Goal: Task Accomplishment & Management: Complete application form

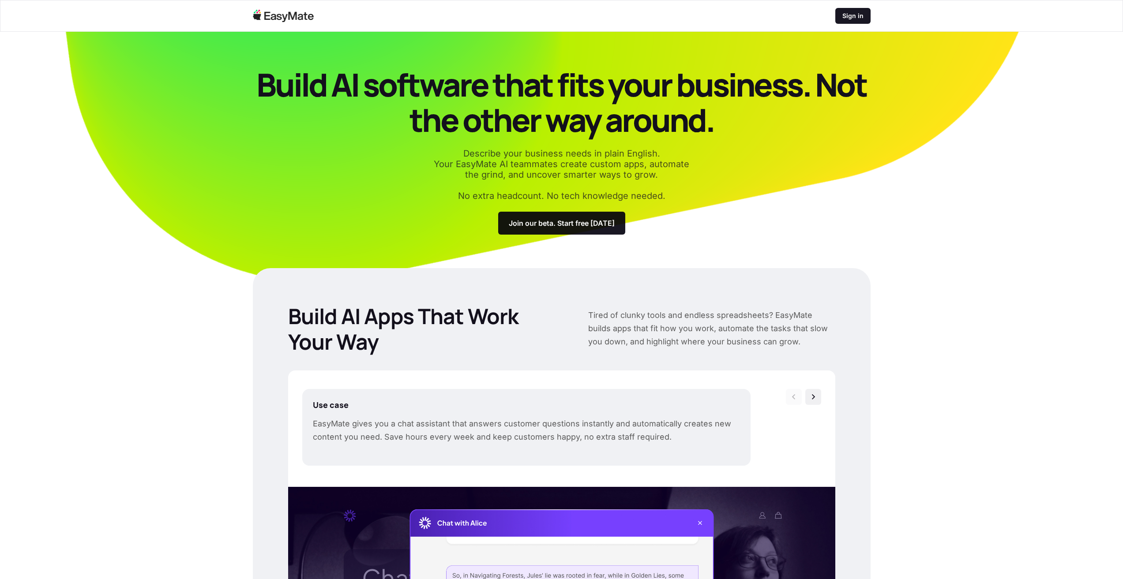
drag, startPoint x: 528, startPoint y: 177, endPoint x: 498, endPoint y: 110, distance: 73.1
drag, startPoint x: 1007, startPoint y: 136, endPoint x: 988, endPoint y: 147, distance: 22.3
click at [1007, 138] on section "Build AI software that fits your business. Not the other way around. Describe y…" at bounding box center [561, 160] width 1123 height 256
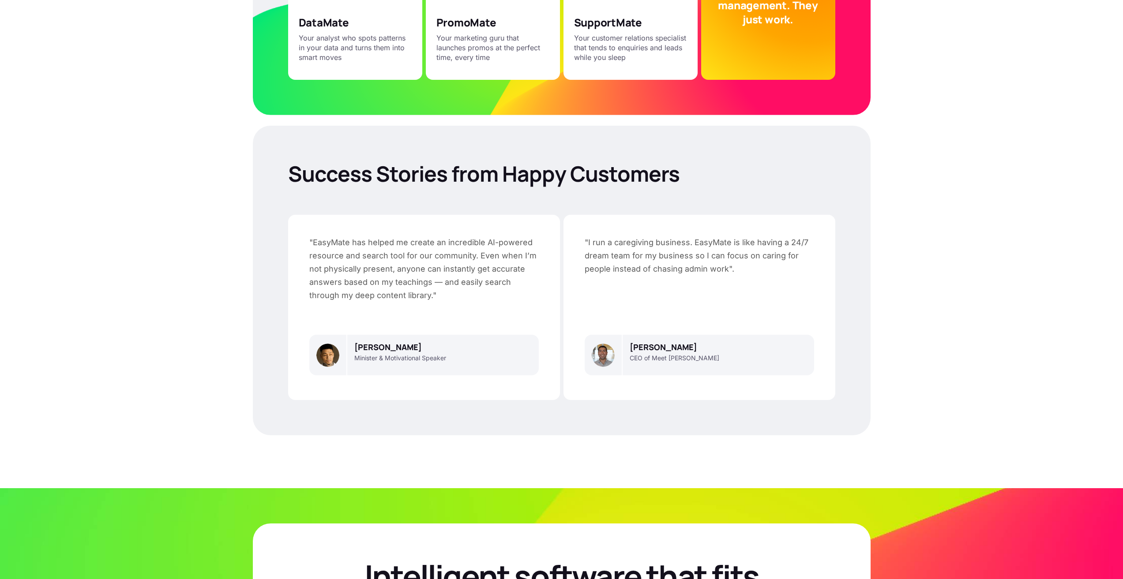
scroll to position [2332, 0]
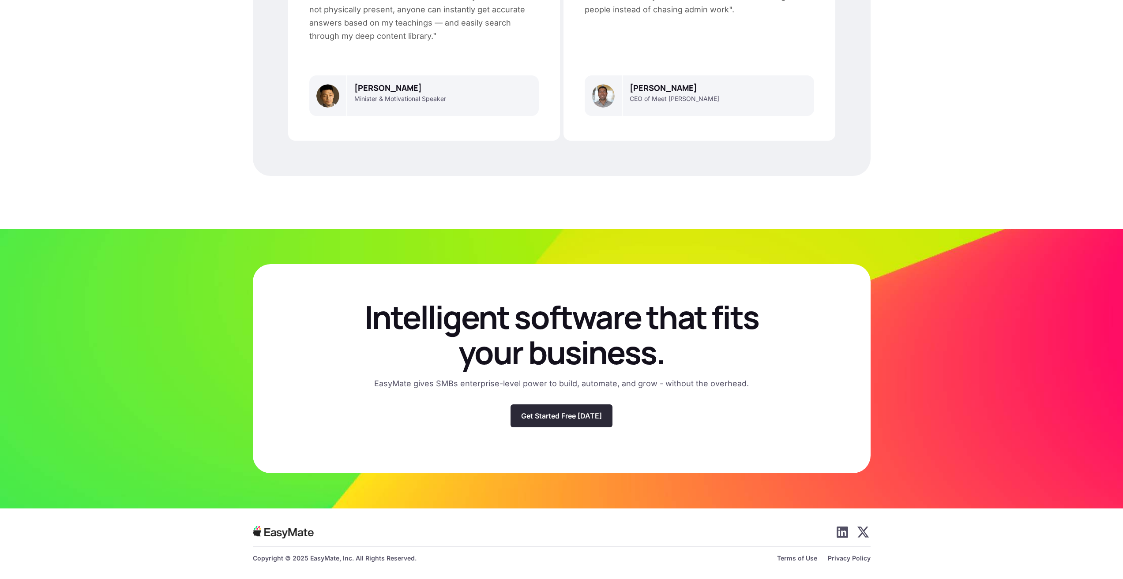
click at [577, 415] on p "Get Started Free Today" at bounding box center [561, 416] width 81 height 9
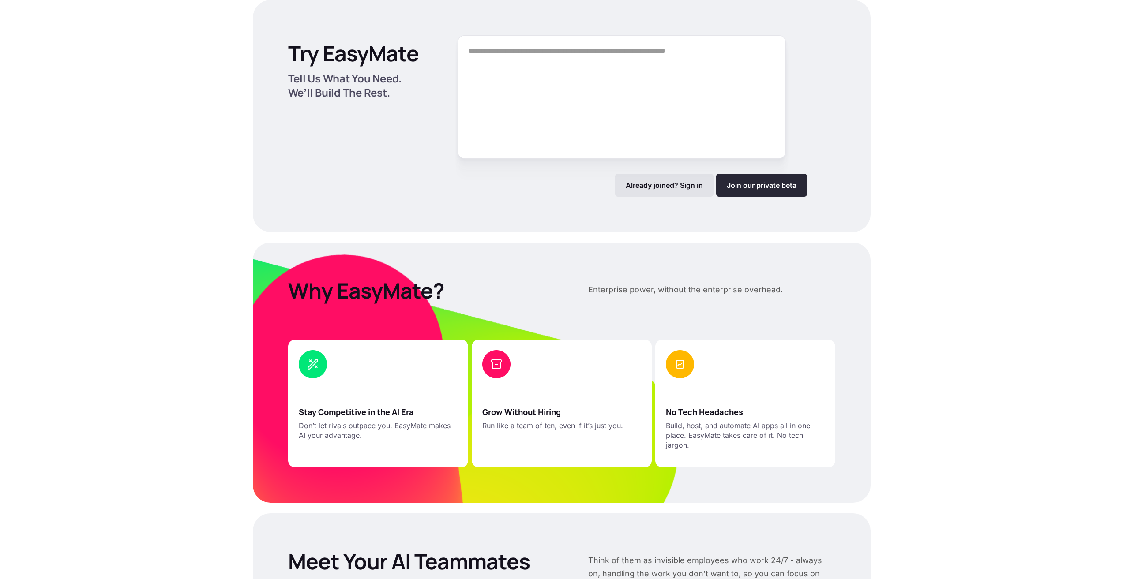
click at [731, 187] on link "Join our private beta" at bounding box center [761, 185] width 91 height 23
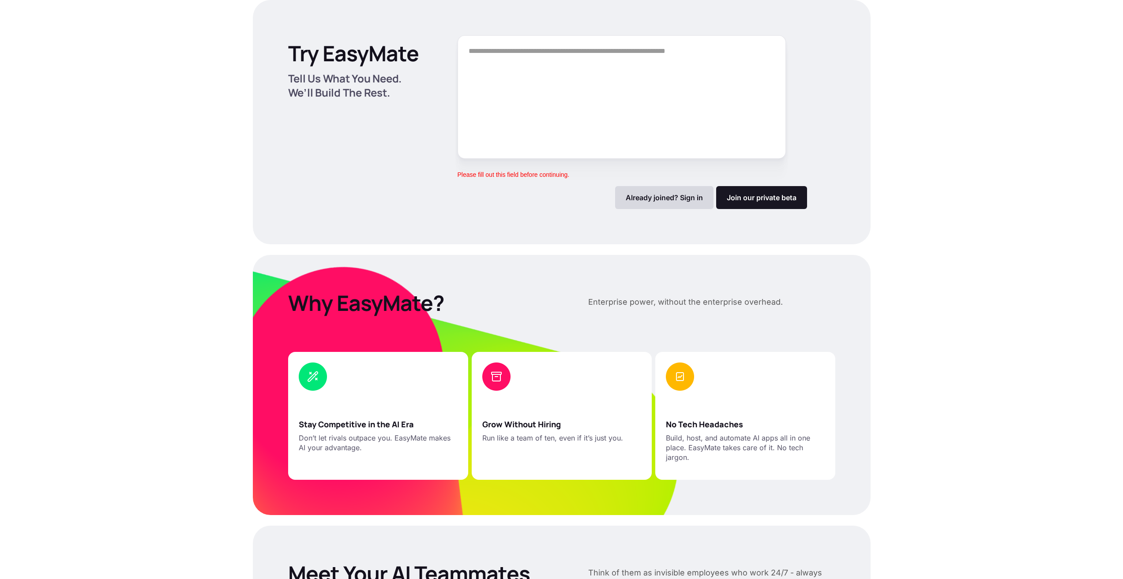
click at [675, 200] on p "Already joined? Sign in" at bounding box center [663, 197] width 77 height 9
drag, startPoint x: 614, startPoint y: 322, endPoint x: 610, endPoint y: 317, distance: 6.6
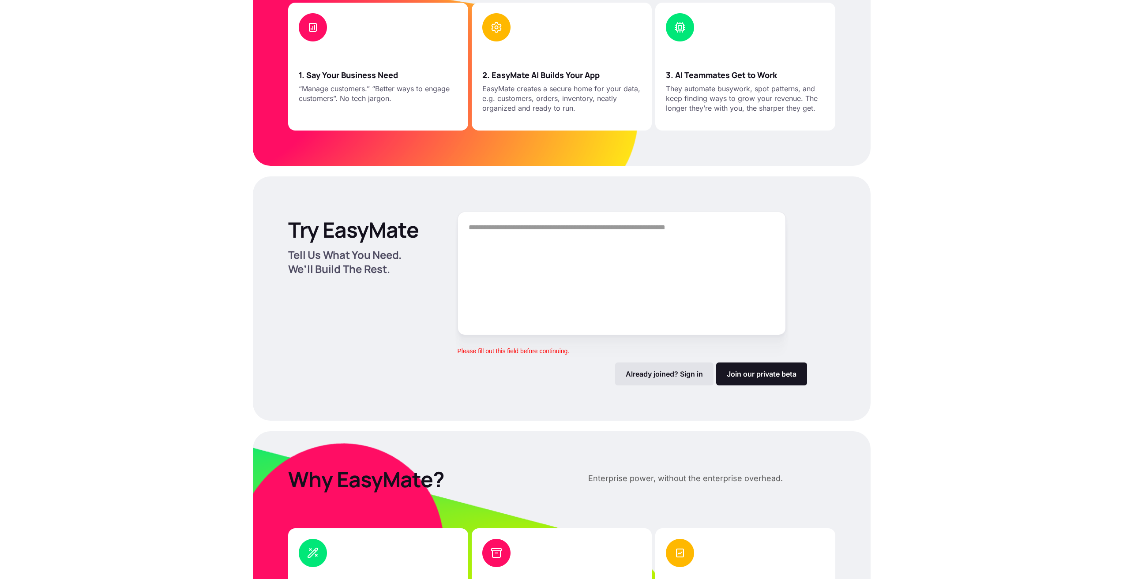
scroll to position [0, 0]
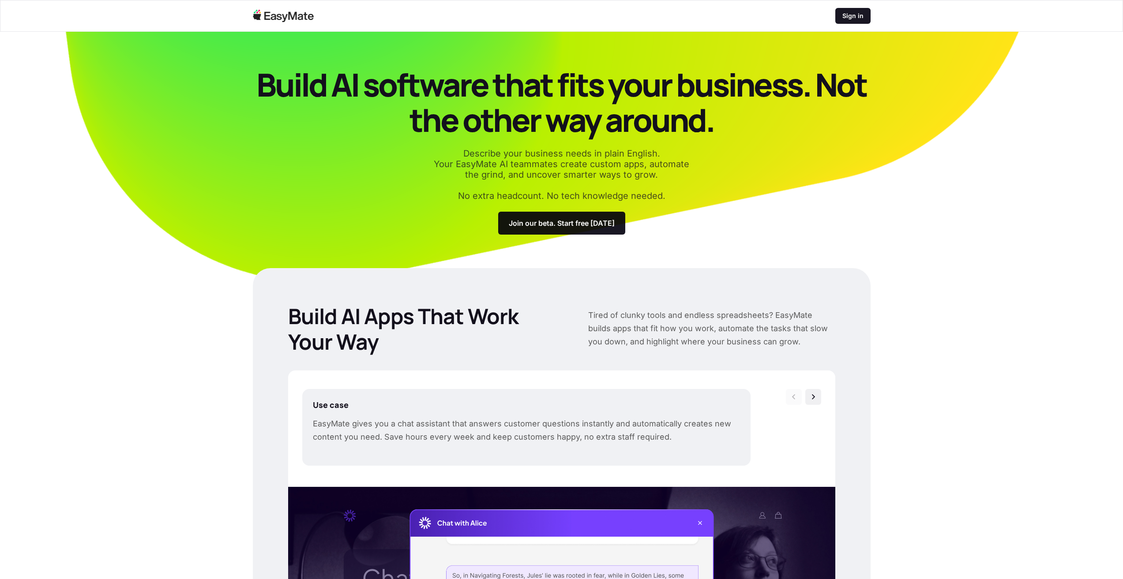
drag, startPoint x: 833, startPoint y: 368, endPoint x: 595, endPoint y: 129, distance: 337.5
drag, startPoint x: 444, startPoint y: 326, endPoint x: 408, endPoint y: 187, distance: 143.5
drag, startPoint x: 488, startPoint y: 37, endPoint x: 490, endPoint y: 44, distance: 7.0
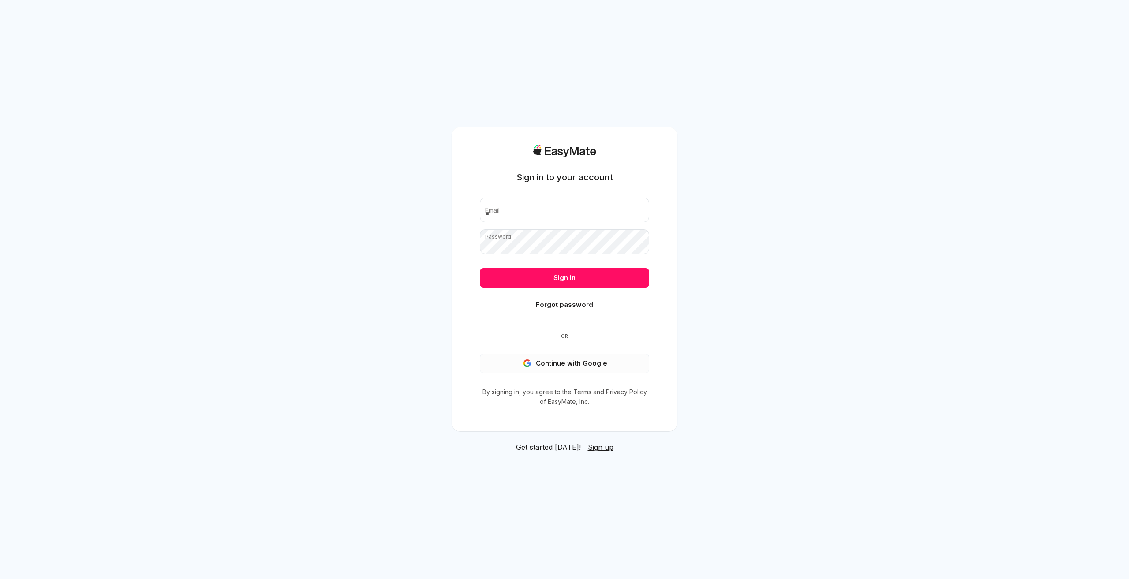
click at [568, 360] on button "Continue with Google" at bounding box center [564, 363] width 169 height 19
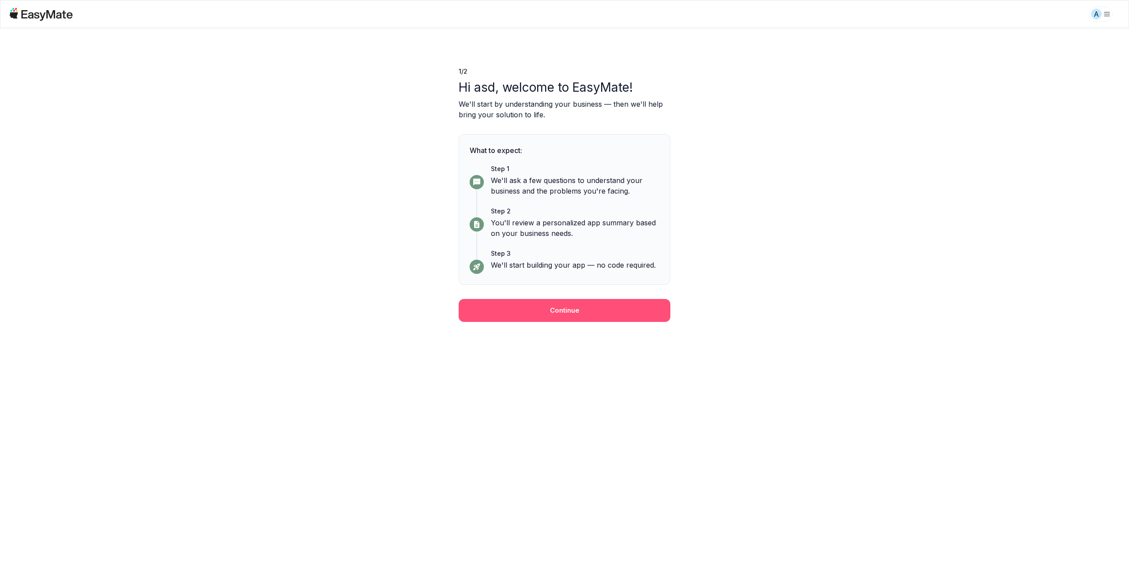
click at [548, 314] on button "Continue" at bounding box center [565, 310] width 212 height 23
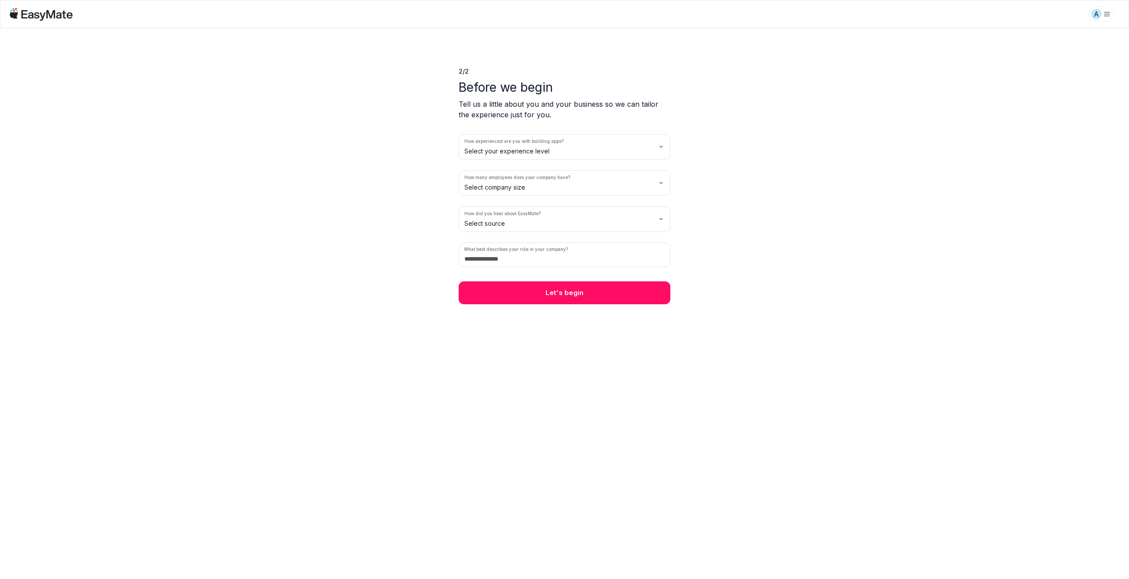
click at [667, 183] on html "A 2 / 2 Before we begin Tell us a little about you and your business so we can …" at bounding box center [564, 289] width 1129 height 579
click at [659, 141] on html "A 2 / 2 Before we begin Tell us a little about you and your business so we can …" at bounding box center [564, 289] width 1129 height 579
click at [507, 221] on html "A 2 / 2 Before we begin Tell us a little about you and your business so we can …" at bounding box center [564, 289] width 1129 height 579
click at [591, 263] on input at bounding box center [565, 255] width 212 height 25
type input "********"
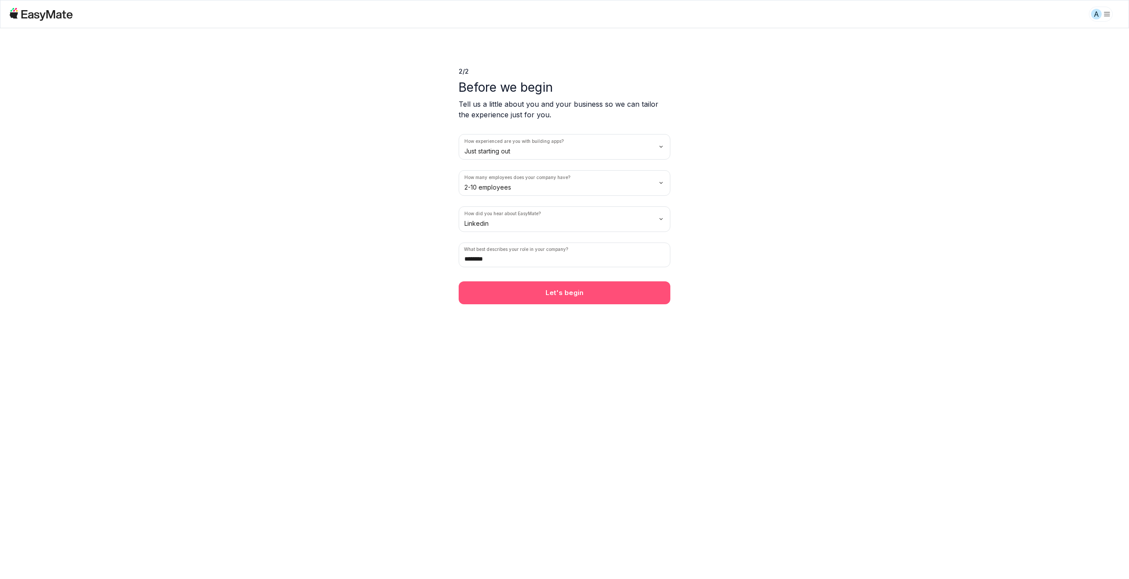
click at [570, 285] on button "Let's begin" at bounding box center [565, 292] width 212 height 23
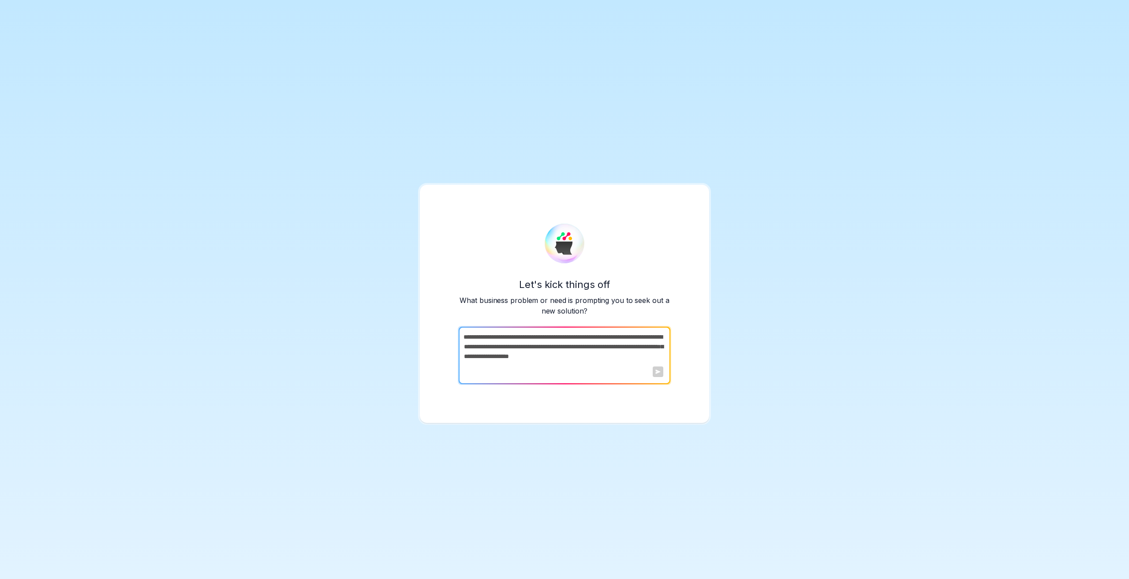
click at [553, 362] on textarea at bounding box center [564, 355] width 210 height 57
drag, startPoint x: 397, startPoint y: 255, endPoint x: 328, endPoint y: 218, distance: 78.5
